Goal: Task Accomplishment & Management: Manage account settings

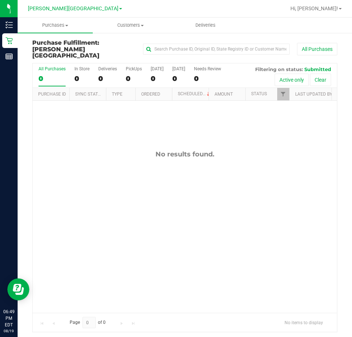
click at [240, 183] on div "No results found." at bounding box center [185, 232] width 304 height 262
click at [114, 193] on div "No results found." at bounding box center [185, 232] width 304 height 262
click at [236, 157] on div "No results found." at bounding box center [185, 232] width 304 height 262
click at [229, 173] on div "No results found." at bounding box center [185, 232] width 304 height 262
drag, startPoint x: 324, startPoint y: 185, endPoint x: 273, endPoint y: 212, distance: 57.9
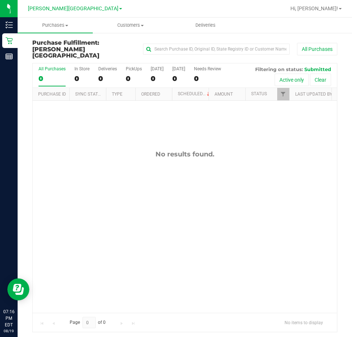
click at [273, 212] on div "No results found." at bounding box center [185, 232] width 304 height 262
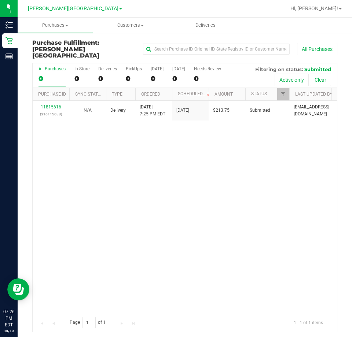
click at [305, 146] on div "11815616 (316115688) N/A Delivery [DATE] 7:25 PM EDT 8/20/2025 $213.75 Submitte…" at bounding box center [185, 207] width 304 height 213
drag, startPoint x: 289, startPoint y: 152, endPoint x: 343, endPoint y: 129, distance: 58.3
click at [289, 151] on div "11815616 (316115688) N/A Delivery [DATE] 7:25 PM EDT 8/20/2025 $213.75 Submitte…" at bounding box center [185, 207] width 304 height 213
drag, startPoint x: 110, startPoint y: 204, endPoint x: 113, endPoint y: 195, distance: 9.3
click at [110, 204] on div "11815616 (316115688) N/A Delivery [DATE] 7:25 PM EDT 8/20/2025 $213.75 Submitte…" at bounding box center [185, 207] width 304 height 213
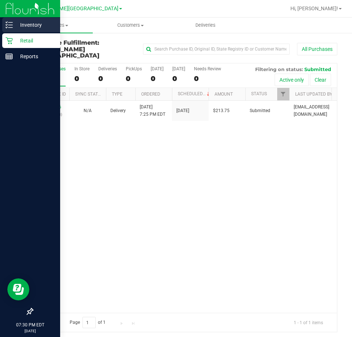
click at [13, 27] on p "Inventory" at bounding box center [35, 25] width 44 height 9
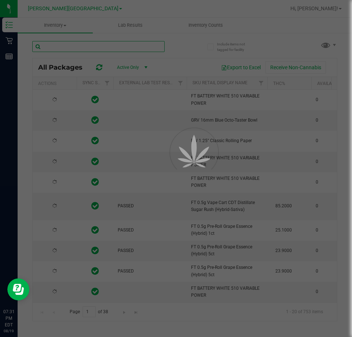
click at [93, 48] on input "text" at bounding box center [98, 46] width 132 height 11
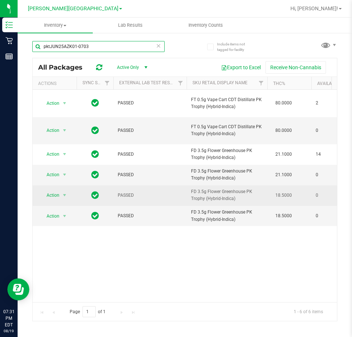
type input "pktJUN25AZK01-0703"
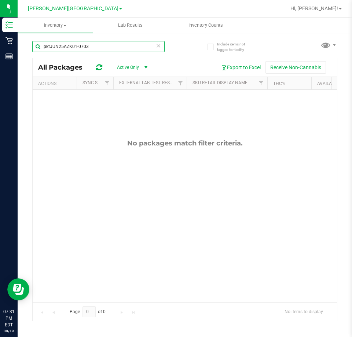
click at [90, 42] on input "pktJUN25AZK01-0703" at bounding box center [98, 46] width 132 height 11
drag, startPoint x: 101, startPoint y: 47, endPoint x: -3, endPoint y: 48, distance: 104.1
click at [0, 48] on html "Inventory Retail Reports 07:31 PM EDT [DATE] 08/19 [PERSON_NAME][GEOGRAPHIC_DAT…" at bounding box center [176, 168] width 352 height 337
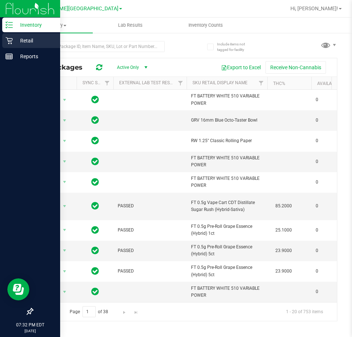
click at [40, 43] on p "Retail" at bounding box center [35, 40] width 44 height 9
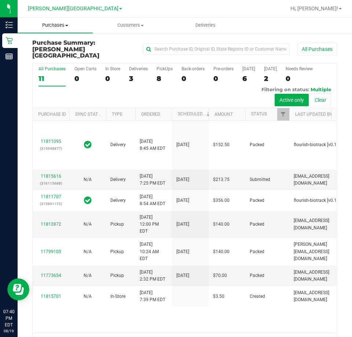
click at [65, 21] on uib-tab-heading "Purchases Summary of purchases Fulfillment All purchases" at bounding box center [55, 25] width 75 height 15
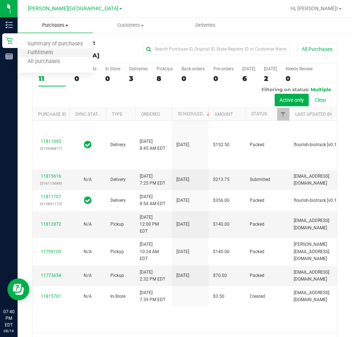
click at [63, 51] on li "Fulfillment" at bounding box center [55, 53] width 75 height 9
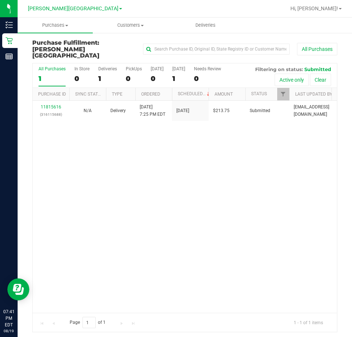
drag, startPoint x: 322, startPoint y: 183, endPoint x: 349, endPoint y: 192, distance: 28.4
click at [322, 183] on div "11815616 (316115688) N/A Delivery [DATE] 7:25 PM EDT 8/20/2025 $213.75 Submitte…" at bounding box center [185, 207] width 304 height 213
drag, startPoint x: 306, startPoint y: 129, endPoint x: 276, endPoint y: 137, distance: 32.0
click at [276, 137] on div "11815616 (316115688) N/A Delivery [DATE] 7:25 PM EDT 8/20/2025 $213.75 Submitte…" at bounding box center [185, 207] width 304 height 213
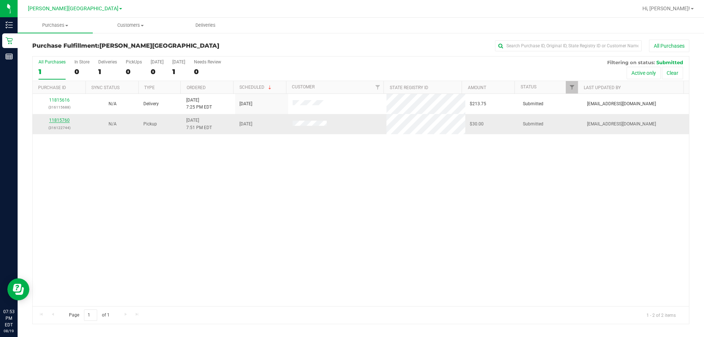
click at [63, 119] on link "11815760" at bounding box center [59, 120] width 21 height 5
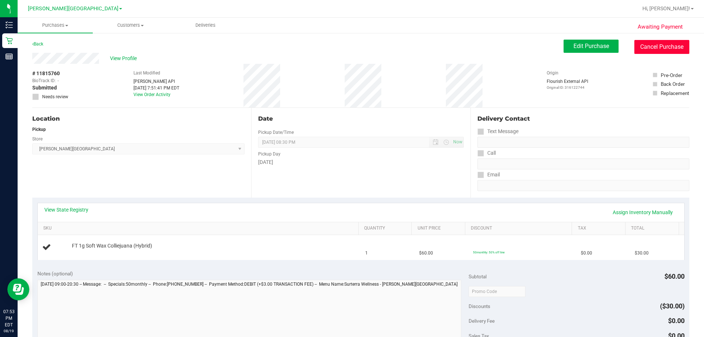
click at [351, 47] on button "Cancel Purchase" at bounding box center [661, 47] width 55 height 14
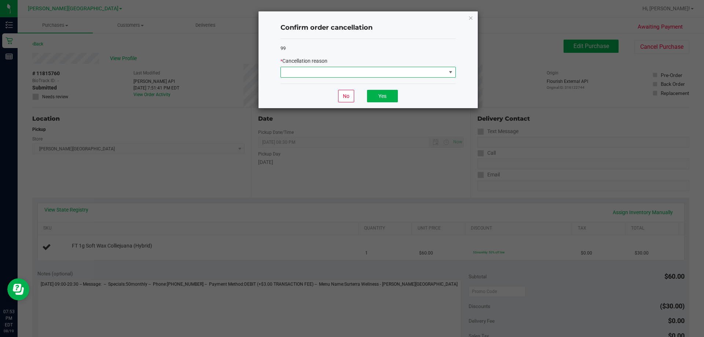
click at [323, 74] on span at bounding box center [363, 72] width 165 height 10
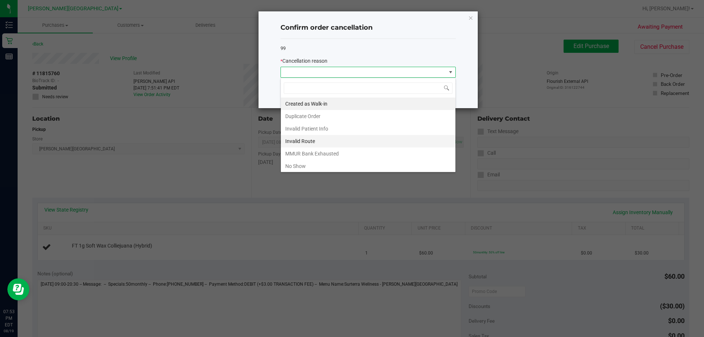
scroll to position [11, 175]
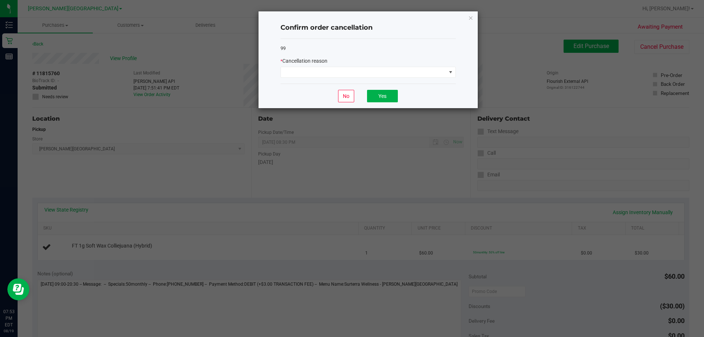
click at [217, 122] on ngb-modal-window "Confirm order cancellation 99 * Cancellation reason No Yes" at bounding box center [354, 168] width 709 height 337
click at [351, 19] on icon "Close" at bounding box center [470, 17] width 5 height 9
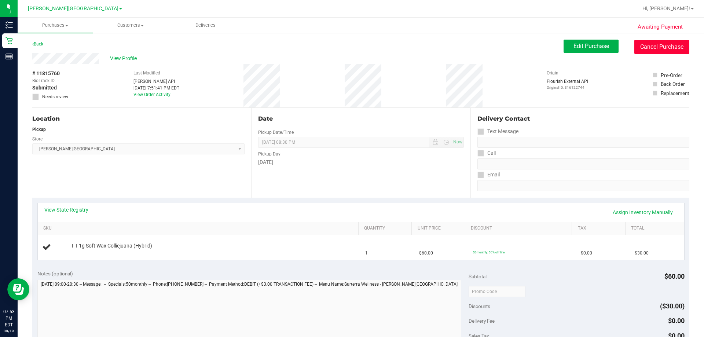
click at [351, 44] on button "Cancel Purchase" at bounding box center [661, 47] width 55 height 14
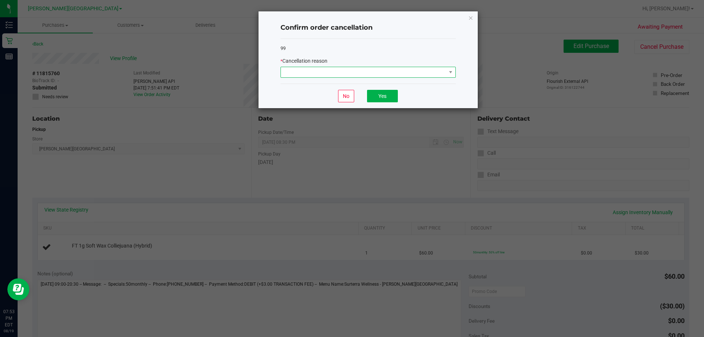
click at [351, 72] on span at bounding box center [363, 72] width 165 height 10
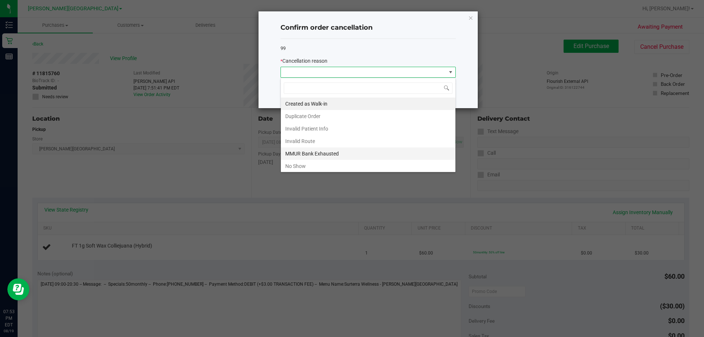
click at [340, 158] on li "MMUR Bank Exhausted" at bounding box center [368, 153] width 174 height 12
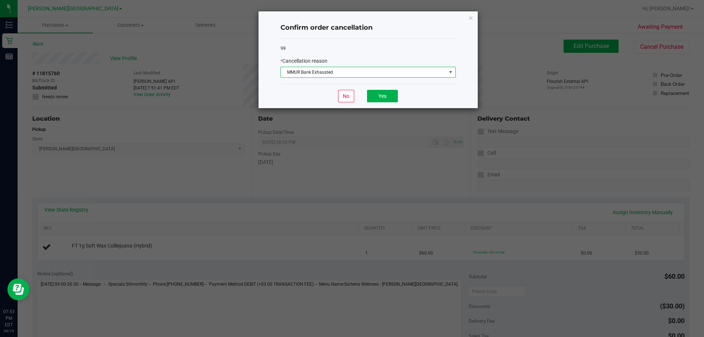
click at [351, 72] on span "MMUR Bank Exhausted" at bounding box center [363, 72] width 165 height 10
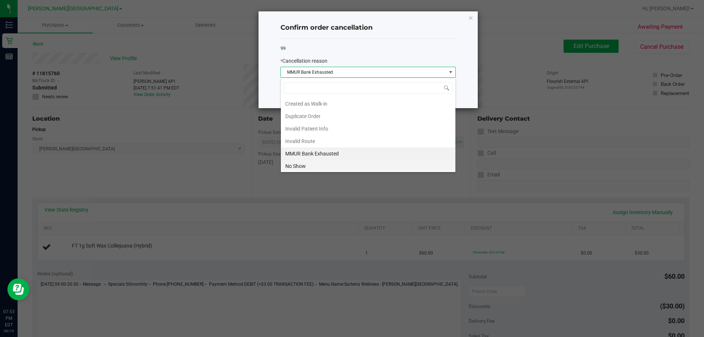
click at [327, 167] on li "No Show" at bounding box center [368, 166] width 174 height 12
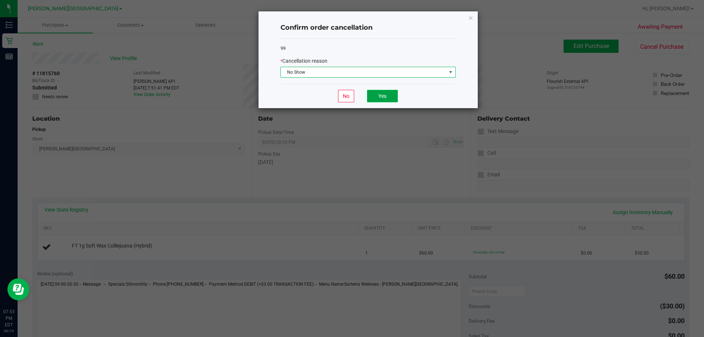
click at [351, 96] on button "Yes" at bounding box center [382, 96] width 31 height 12
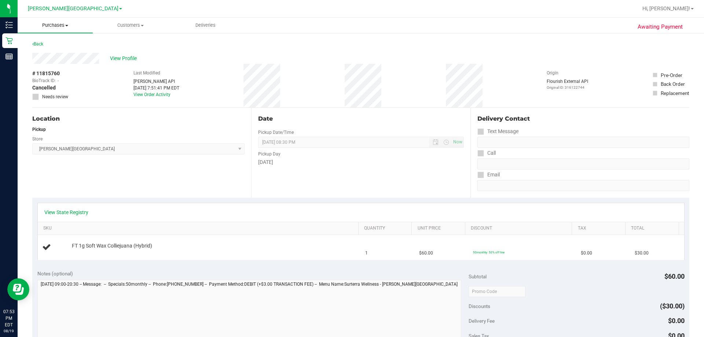
click at [58, 25] on span "Purchases" at bounding box center [55, 25] width 75 height 7
click at [49, 50] on span "Fulfillment" at bounding box center [40, 53] width 45 height 6
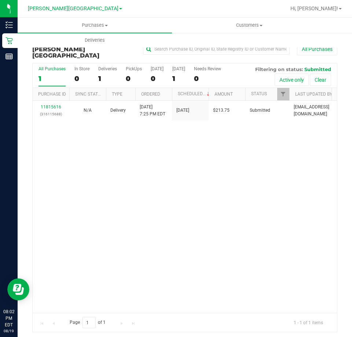
click at [132, 218] on div "11815616 (316115688) N/A Delivery [DATE] 7:25 PM EDT 8/20/2025 $213.75 Submitte…" at bounding box center [185, 207] width 304 height 213
click at [243, 200] on div "11815616 (316115688) N/A Delivery [DATE] 7:25 PM EDT 8/20/2025 $213.75 Submitte…" at bounding box center [185, 207] width 304 height 213
click at [332, 9] on span "Hi, [PERSON_NAME]!" at bounding box center [314, 8] width 48 height 6
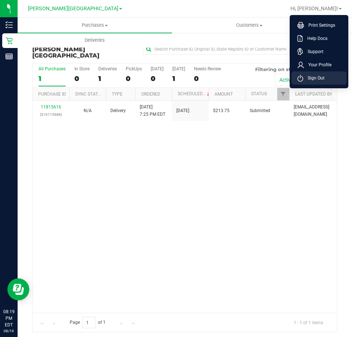
click at [321, 77] on span "Sign Out" at bounding box center [313, 77] width 21 height 7
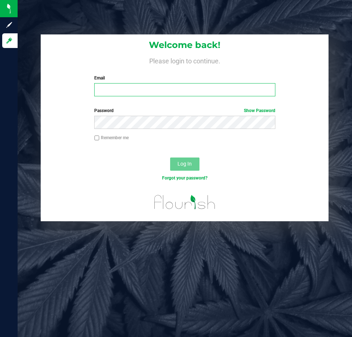
click at [243, 91] on input "Email" at bounding box center [184, 89] width 181 height 13
type input "[EMAIL_ADDRESS][DOMAIN_NAME]"
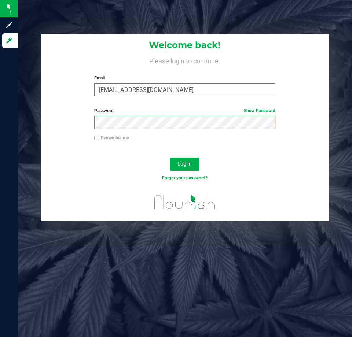
click at [170, 158] on button "Log In" at bounding box center [184, 164] width 29 height 13
